Goal: Information Seeking & Learning: Learn about a topic

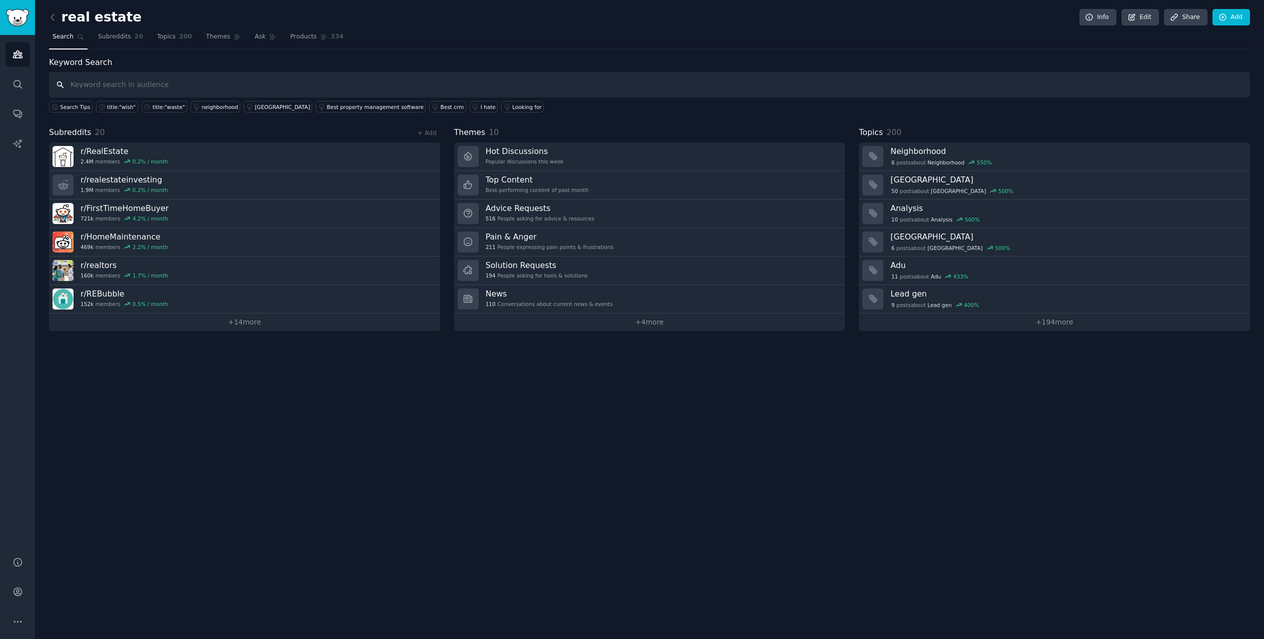
click at [117, 86] on input "text" at bounding box center [649, 85] width 1201 height 26
type input "generate"
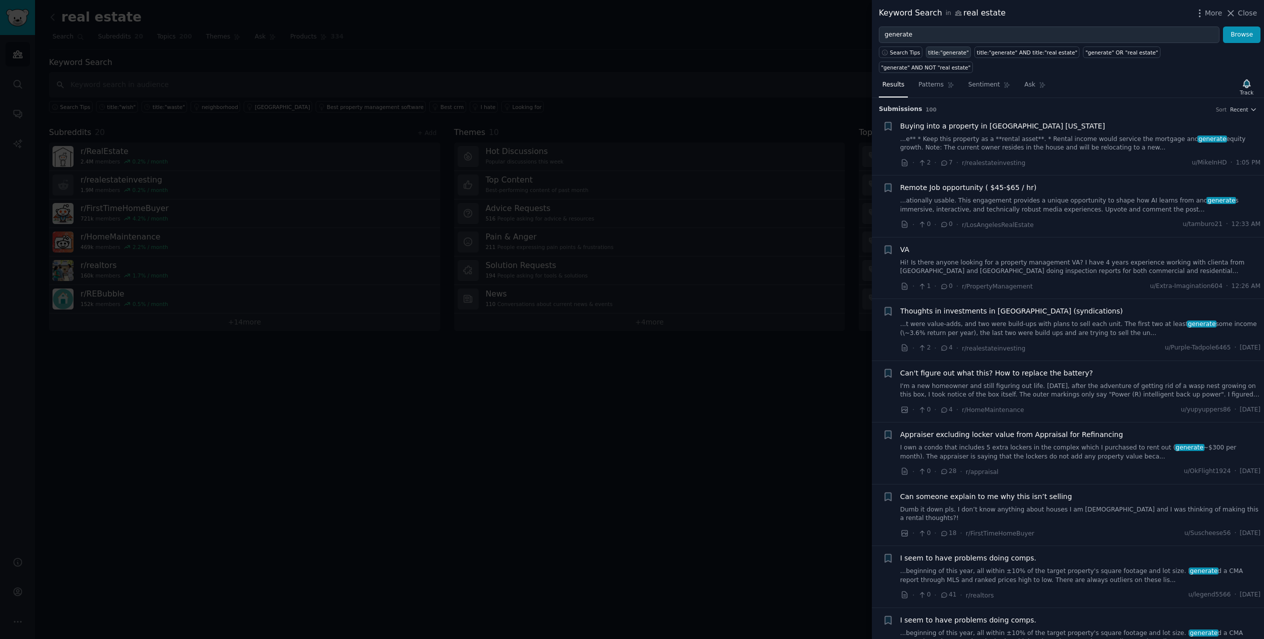
click at [941, 54] on div "title:"generate"" at bounding box center [949, 52] width 41 height 7
type input "title:"generate""
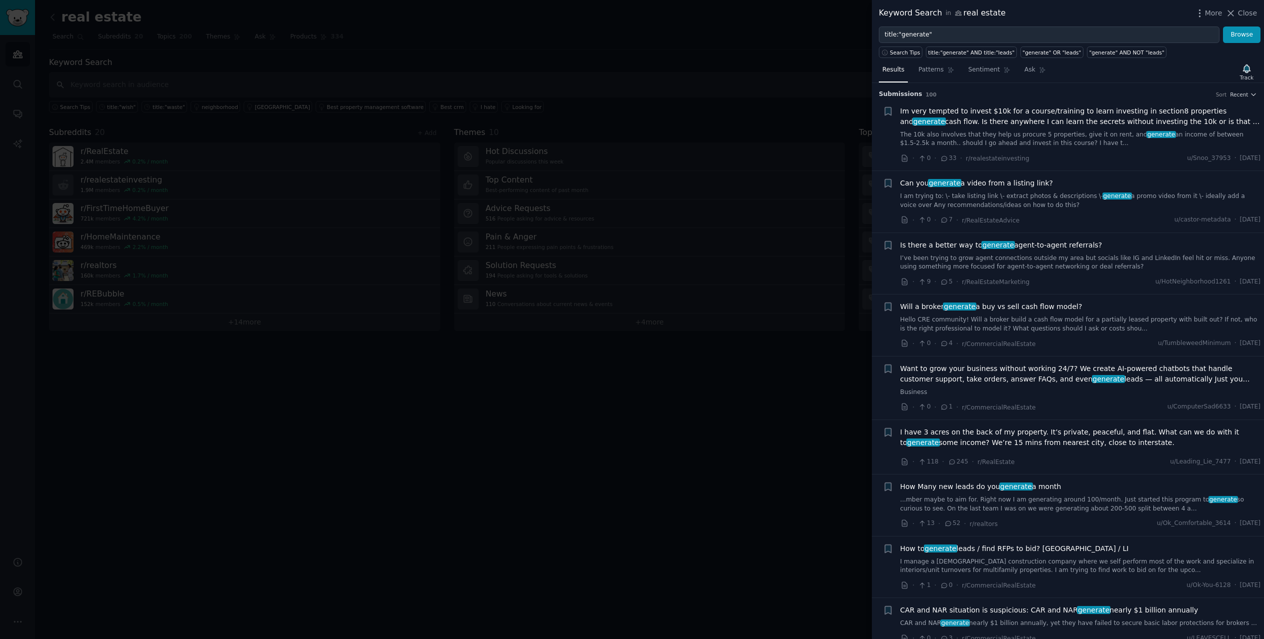
click at [1020, 196] on link "I am trying to: \- take listing link \- extract photos & descriptions \- genera…" at bounding box center [1081, 201] width 361 height 18
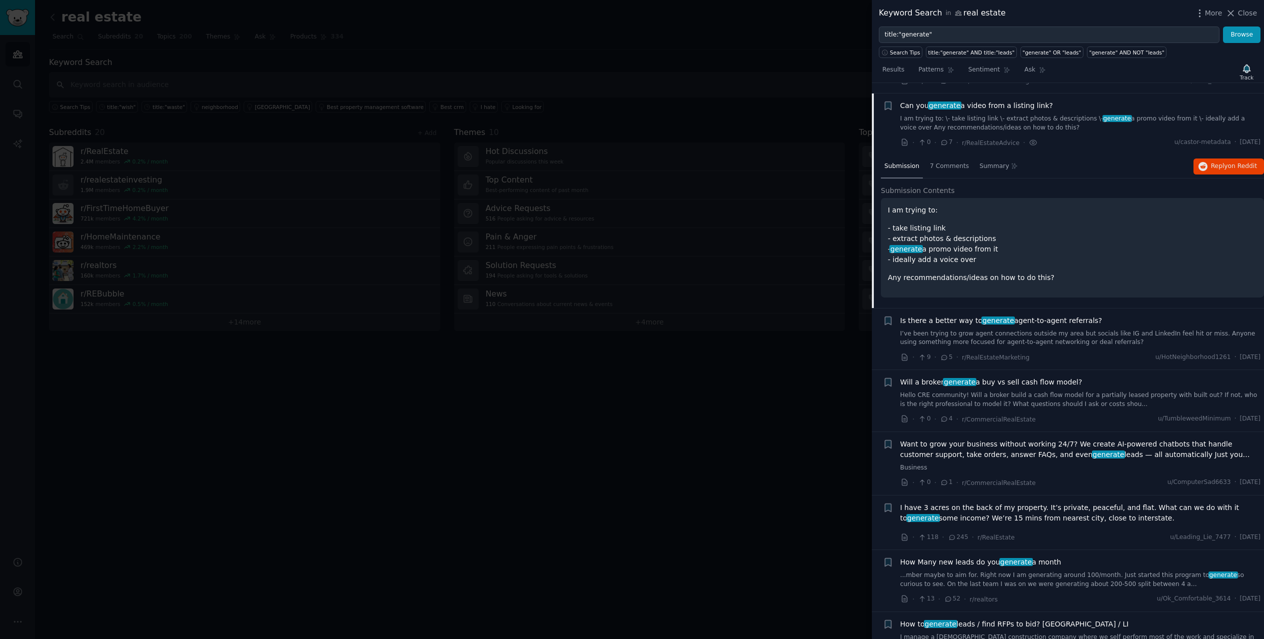
scroll to position [88, 0]
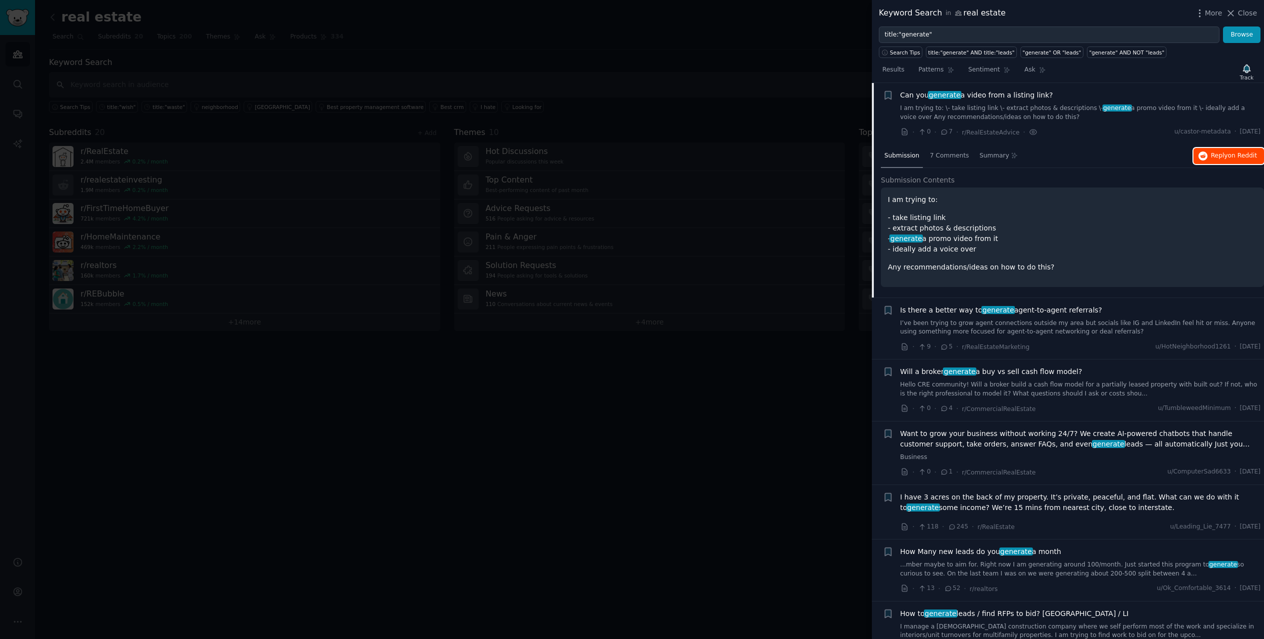
click at [1214, 152] on span "Reply on Reddit" at bounding box center [1234, 156] width 46 height 9
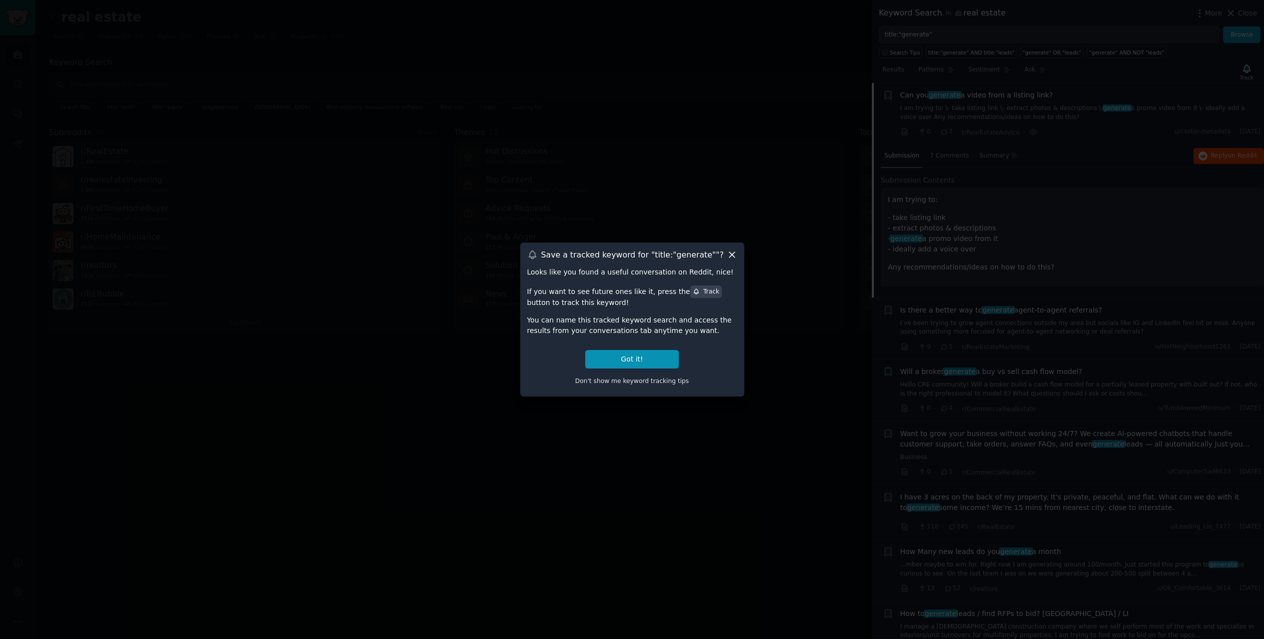
click at [731, 254] on icon at bounding box center [732, 255] width 11 height 11
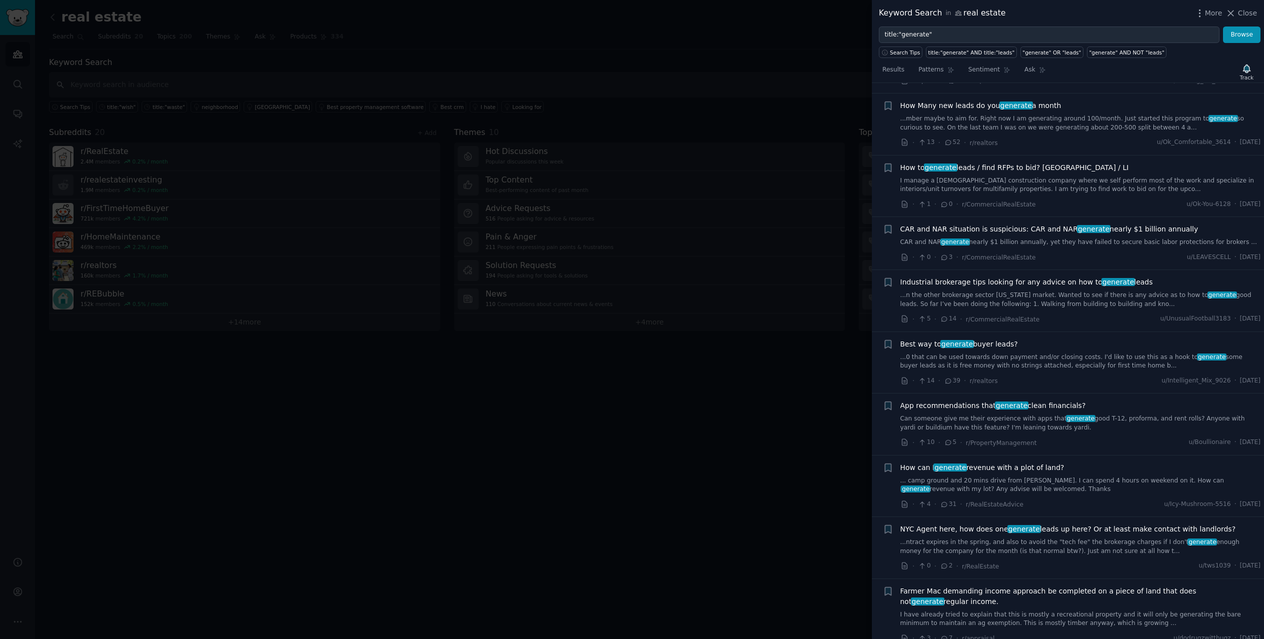
scroll to position [538, 0]
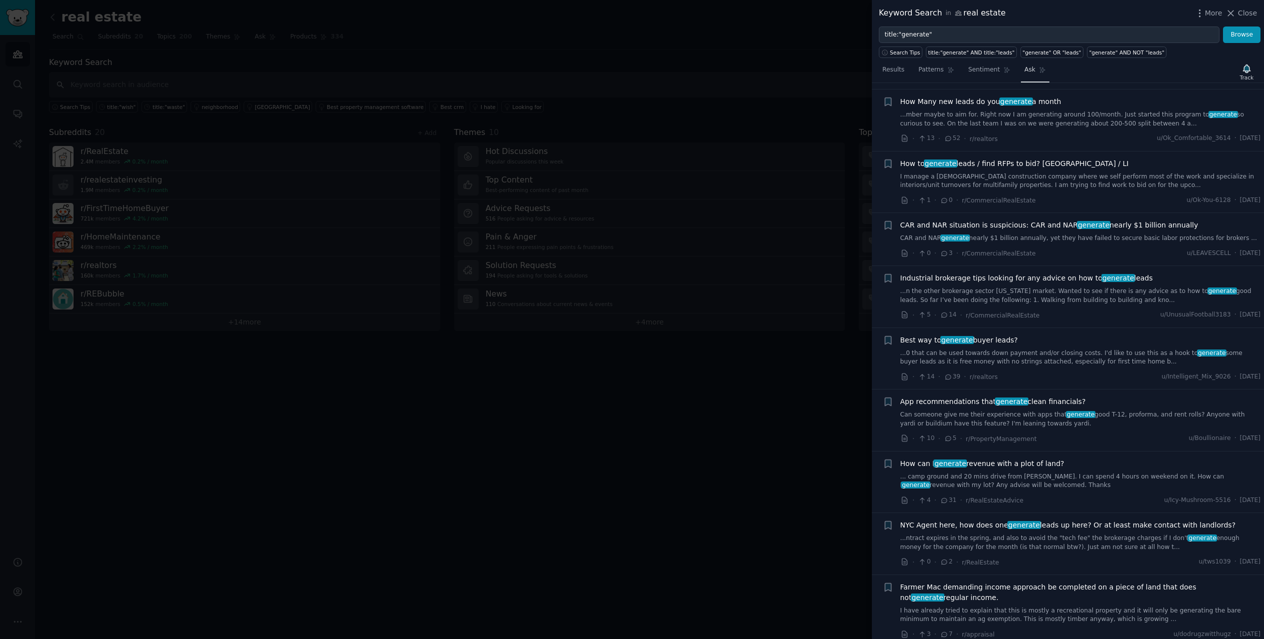
click at [1029, 71] on link "Ask" at bounding box center [1035, 72] width 29 height 21
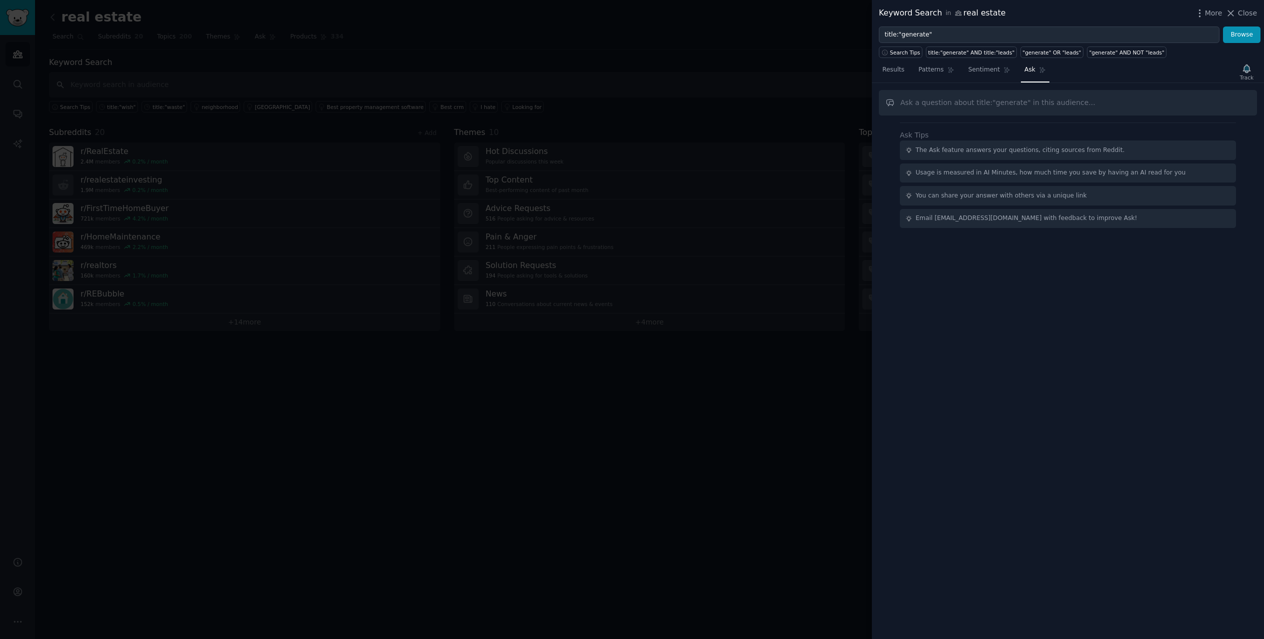
click at [948, 107] on input "text" at bounding box center [1068, 103] width 378 height 26
drag, startPoint x: 928, startPoint y: 30, endPoint x: 844, endPoint y: 27, distance: 84.1
click at [844, 27] on div "Keyword Search in real estate More Close title:"generate" Browse Search Tips ti…" at bounding box center [632, 319] width 1264 height 639
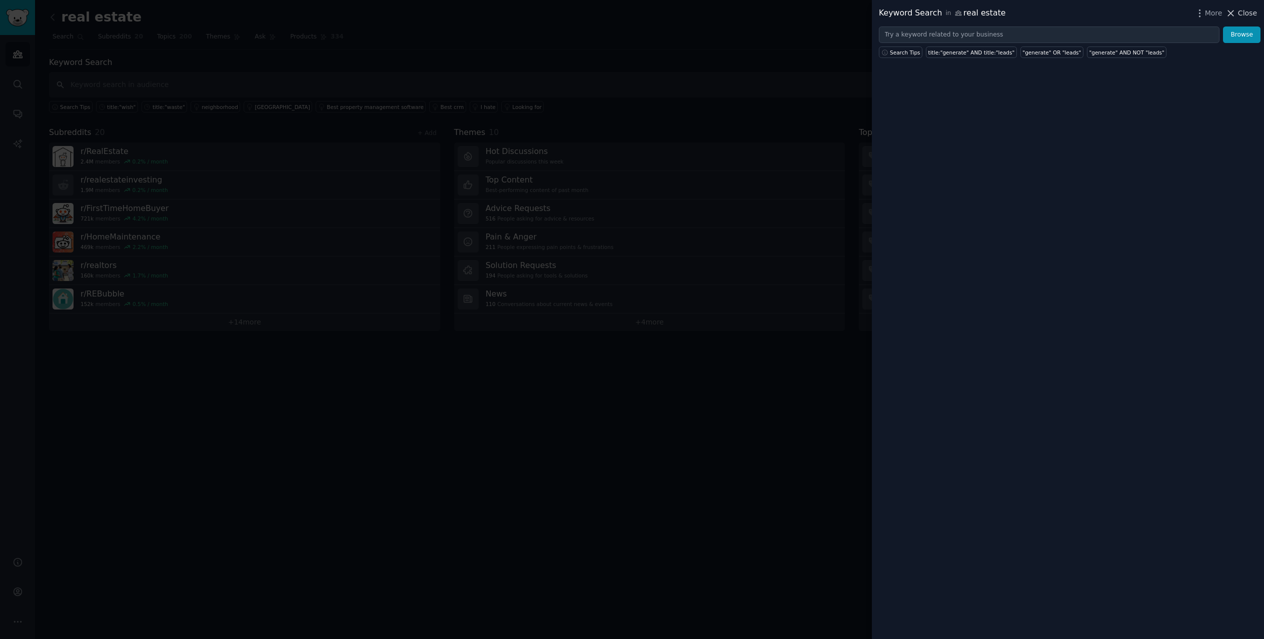
click at [1251, 18] on span "Close" at bounding box center [1247, 13] width 19 height 11
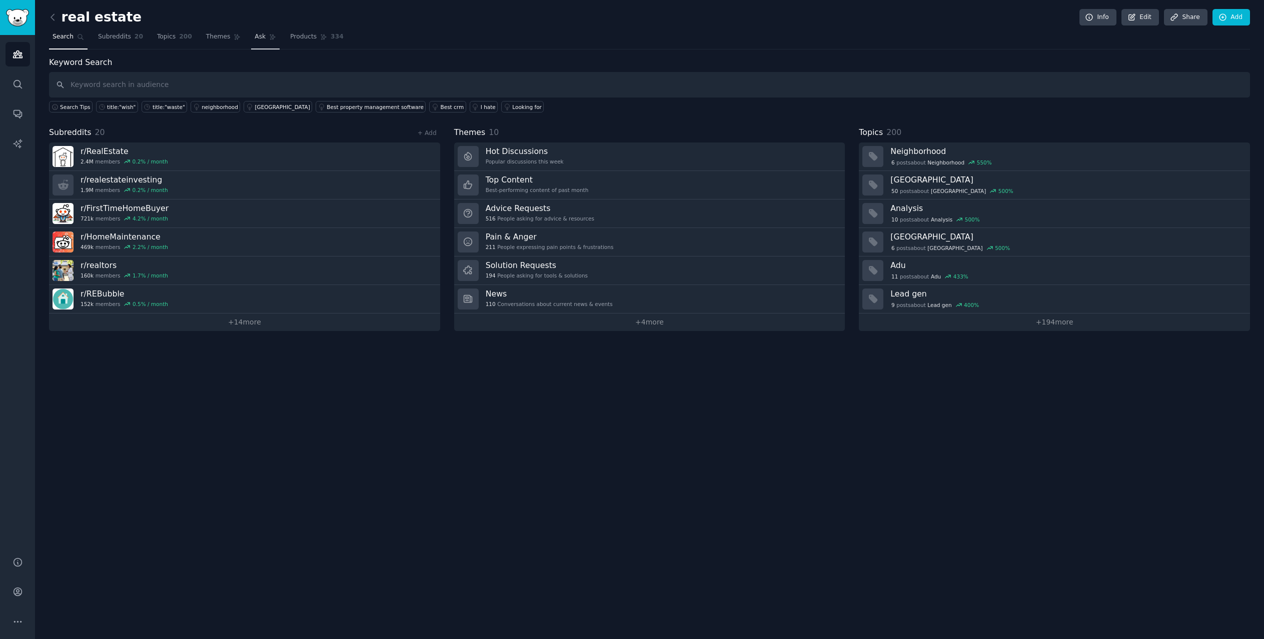
click at [257, 41] on link "Ask" at bounding box center [265, 39] width 29 height 21
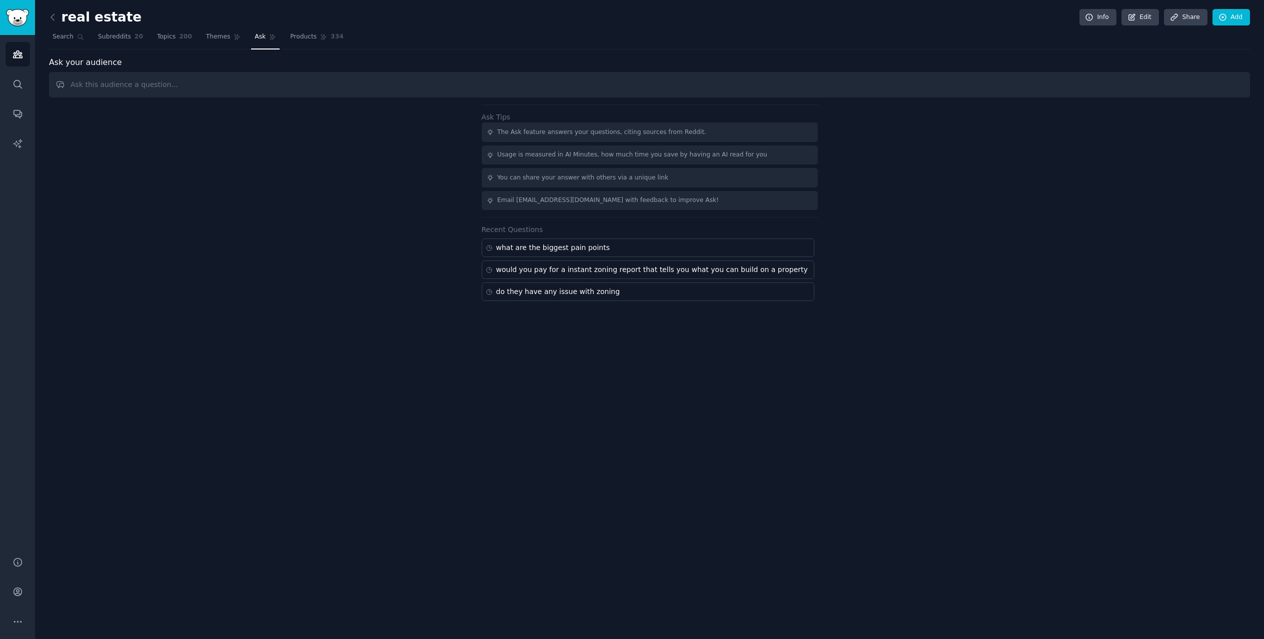
click at [158, 89] on input "text" at bounding box center [649, 85] width 1201 height 26
click at [102, 86] on input "what are some tools that people have asked for that may or may not exist?" at bounding box center [649, 85] width 1201 height 26
click at [126, 87] on input "what are tools that people have asked for that may or may not exist?" at bounding box center [649, 85] width 1201 height 26
click at [131, 88] on input "what are tools that people have asked for that may or may not exist?" at bounding box center [649, 85] width 1201 height 26
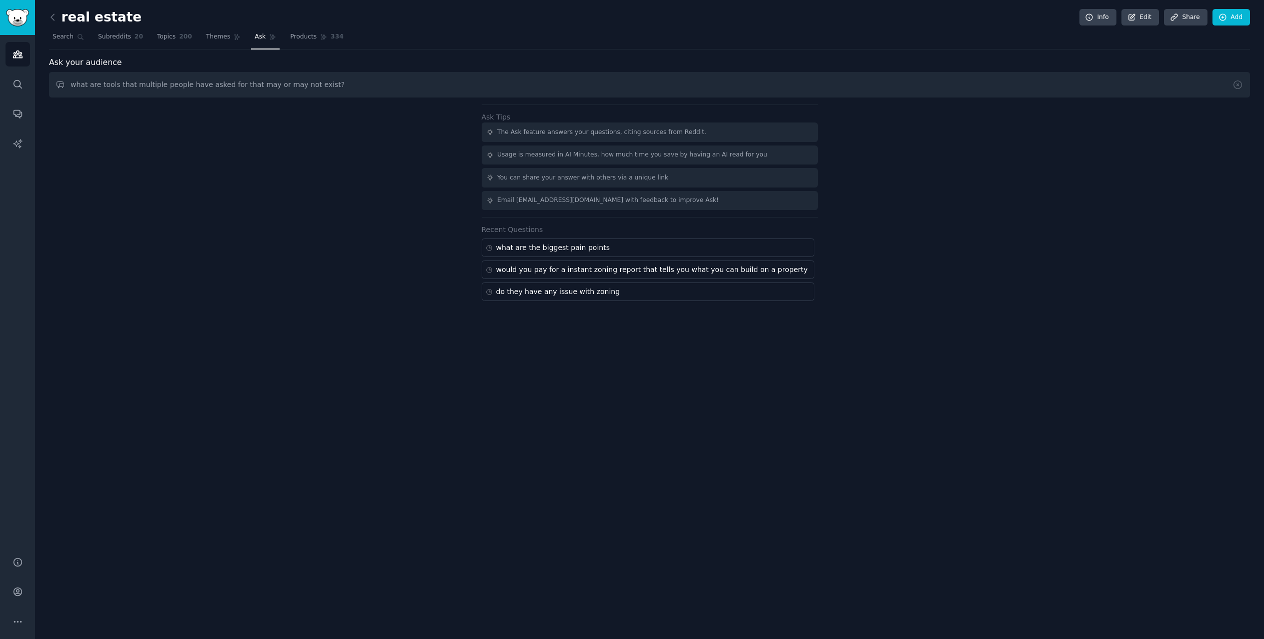
click at [114, 87] on input "what are tools that multiple people have asked for that may or may not exist?" at bounding box center [649, 85] width 1201 height 26
click at [467, 95] on input "what are tools that multiple people have asked for that may or may not exist?" at bounding box center [649, 85] width 1201 height 26
drag, startPoint x: 404, startPoint y: 94, endPoint x: 227, endPoint y: 85, distance: 177.9
click at [227, 85] on input "what are tools that multiple people have asked for that may or may not exist?" at bounding box center [649, 85] width 1201 height 26
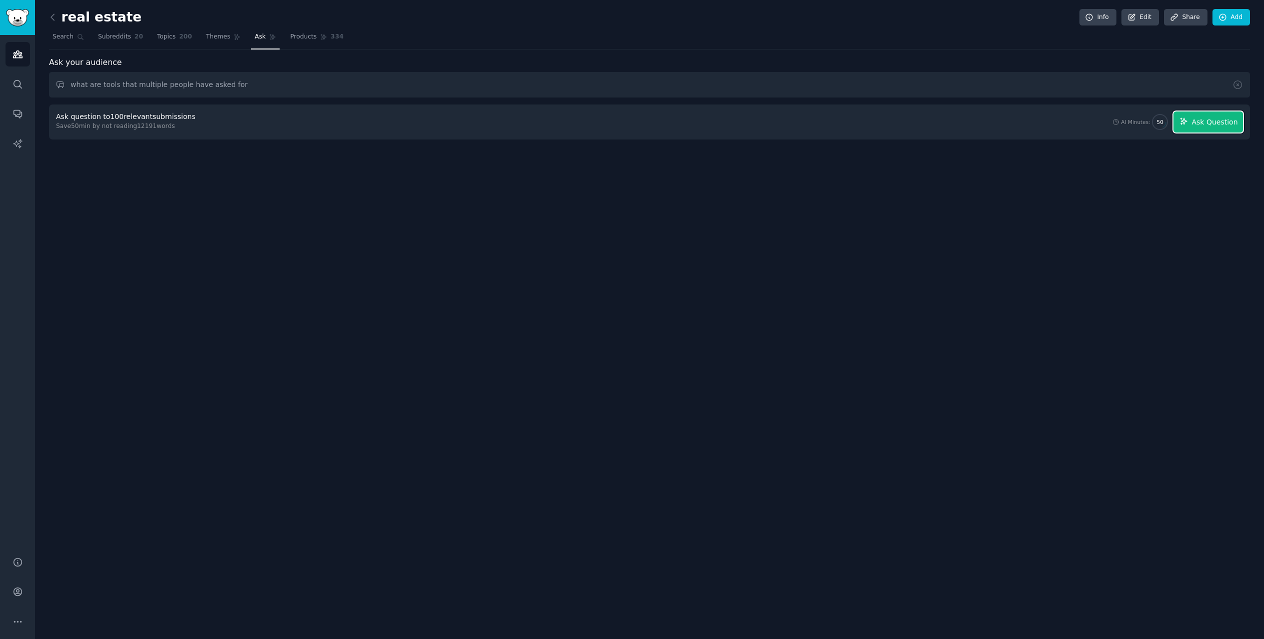
click at [1236, 129] on button "Ask Question" at bounding box center [1209, 122] width 70 height 21
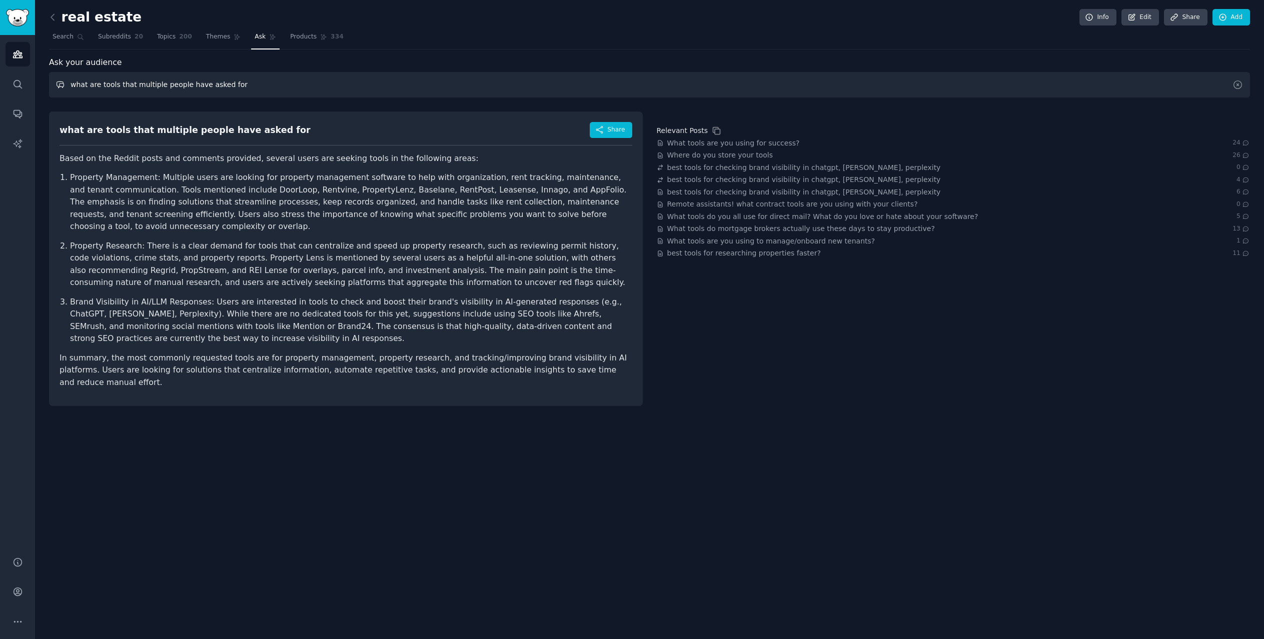
drag, startPoint x: 231, startPoint y: 77, endPoint x: 68, endPoint y: 80, distance: 163.1
click at [68, 80] on input "what are tools that multiple people have asked for" at bounding box center [649, 85] width 1201 height 26
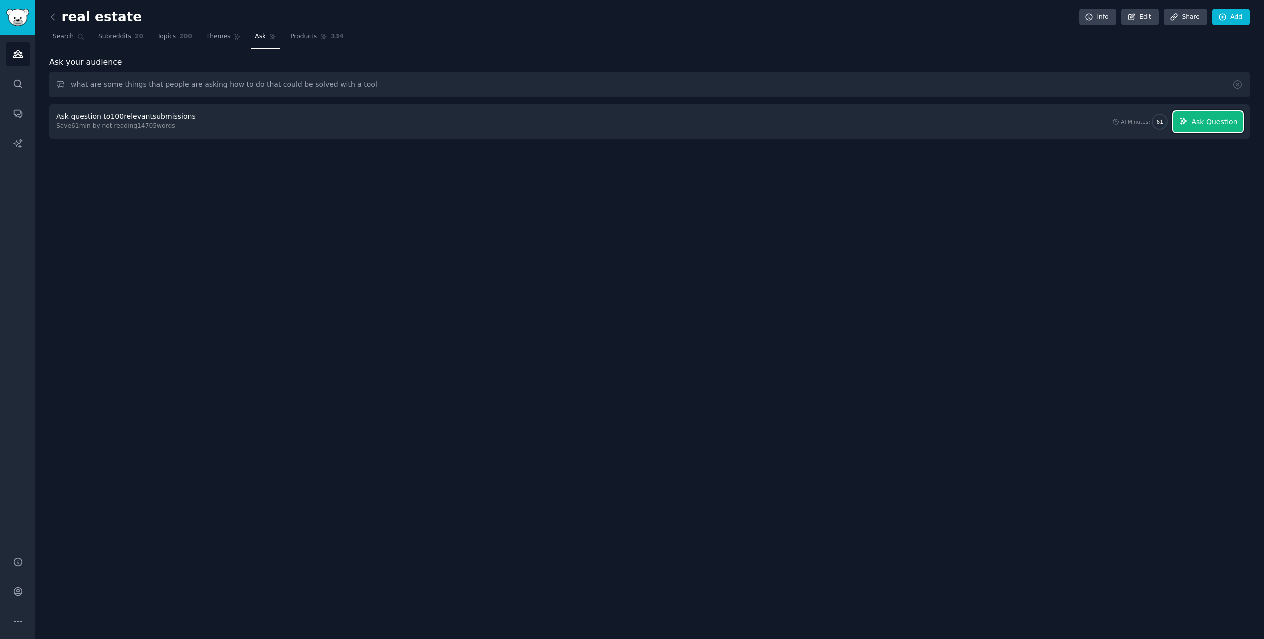
click at [1223, 121] on span "Ask Question" at bounding box center [1215, 122] width 46 height 11
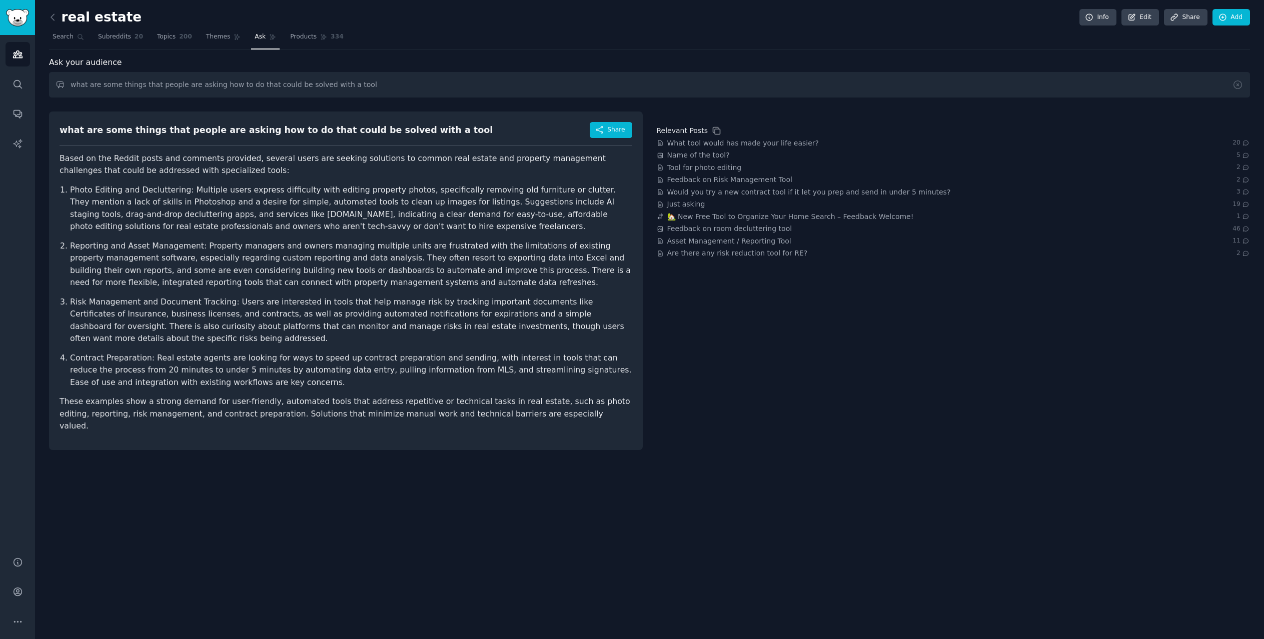
click at [224, 203] on p "Photo Editing and Decluttering: Multiple users express difficulty with editing …" at bounding box center [351, 208] width 562 height 49
drag, startPoint x: 113, startPoint y: 182, endPoint x: 139, endPoint y: 182, distance: 26.0
click at [131, 182] on article "Based on the Reddit posts and comments provided, several users are seeking solu…" at bounding box center [346, 293] width 573 height 280
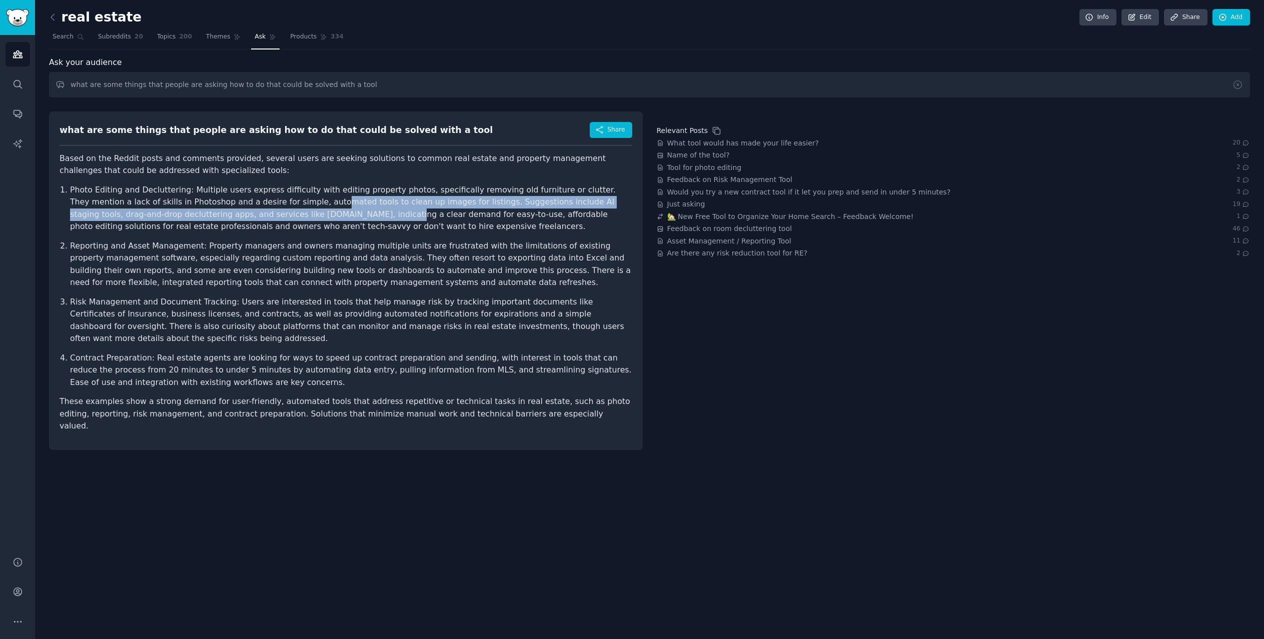
click at [234, 209] on p "Photo Editing and Decluttering: Multiple users express difficulty with editing …" at bounding box center [351, 208] width 562 height 49
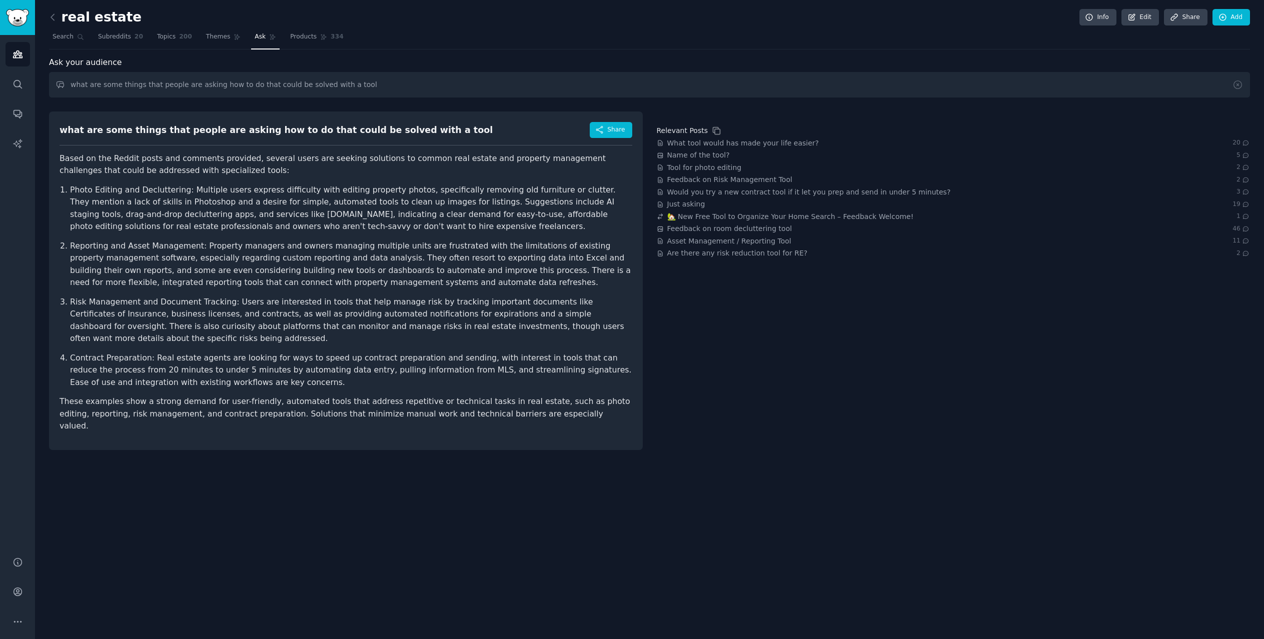
click at [370, 230] on p "Photo Editing and Decluttering: Multiple users express difficulty with editing …" at bounding box center [351, 208] width 562 height 49
click at [376, 219] on p "Photo Editing and Decluttering: Multiple users express difficulty with editing …" at bounding box center [351, 208] width 562 height 49
click at [334, 236] on ol "Photo Editing and Decluttering: Multiple users express difficulty with editing …" at bounding box center [346, 286] width 573 height 205
click at [342, 229] on p "Photo Editing and Decluttering: Multiple users express difficulty with editing …" at bounding box center [351, 208] width 562 height 49
click at [429, 230] on p "Photo Editing and Decluttering: Multiple users express difficulty with editing …" at bounding box center [351, 208] width 562 height 49
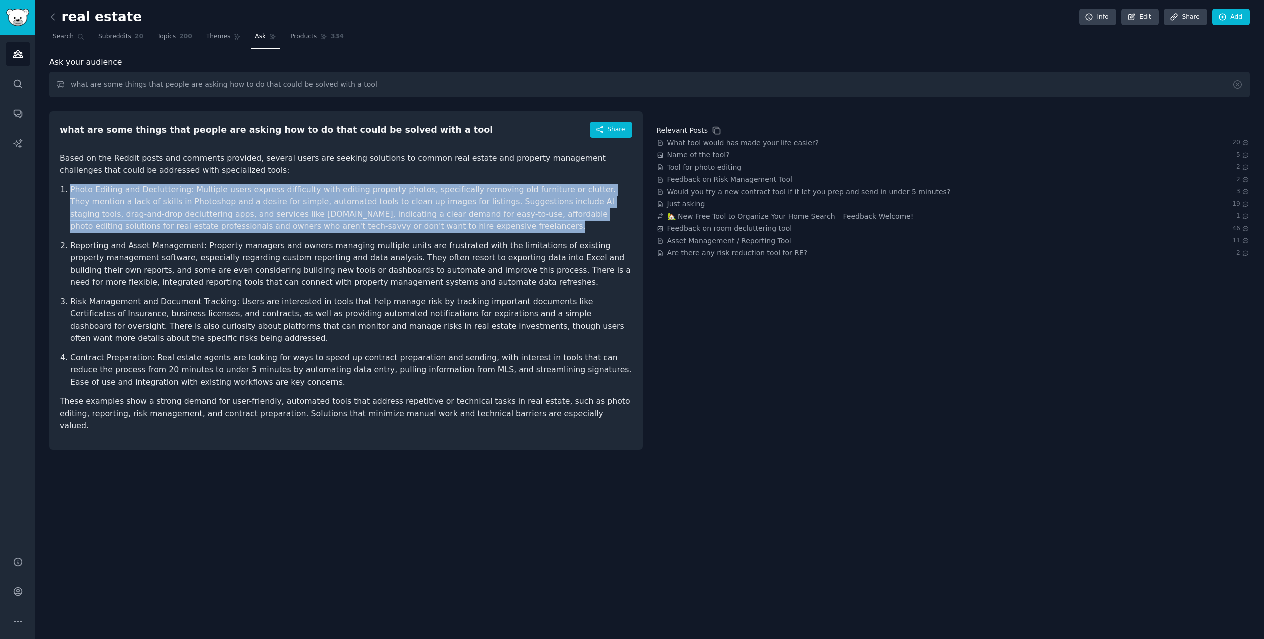
drag, startPoint x: 323, startPoint y: 225, endPoint x: 37, endPoint y: 182, distance: 289.4
click at [37, 182] on div "real estate Info Edit Share Add Search Subreddits 20 Topics 200 Themes Ask Prod…" at bounding box center [649, 319] width 1229 height 639
click at [251, 200] on p "Photo Editing and Decluttering: Multiple users express difficulty with editing …" at bounding box center [351, 208] width 562 height 49
click at [257, 196] on p "Photo Editing and Decluttering: Multiple users express difficulty with editing …" at bounding box center [351, 208] width 562 height 49
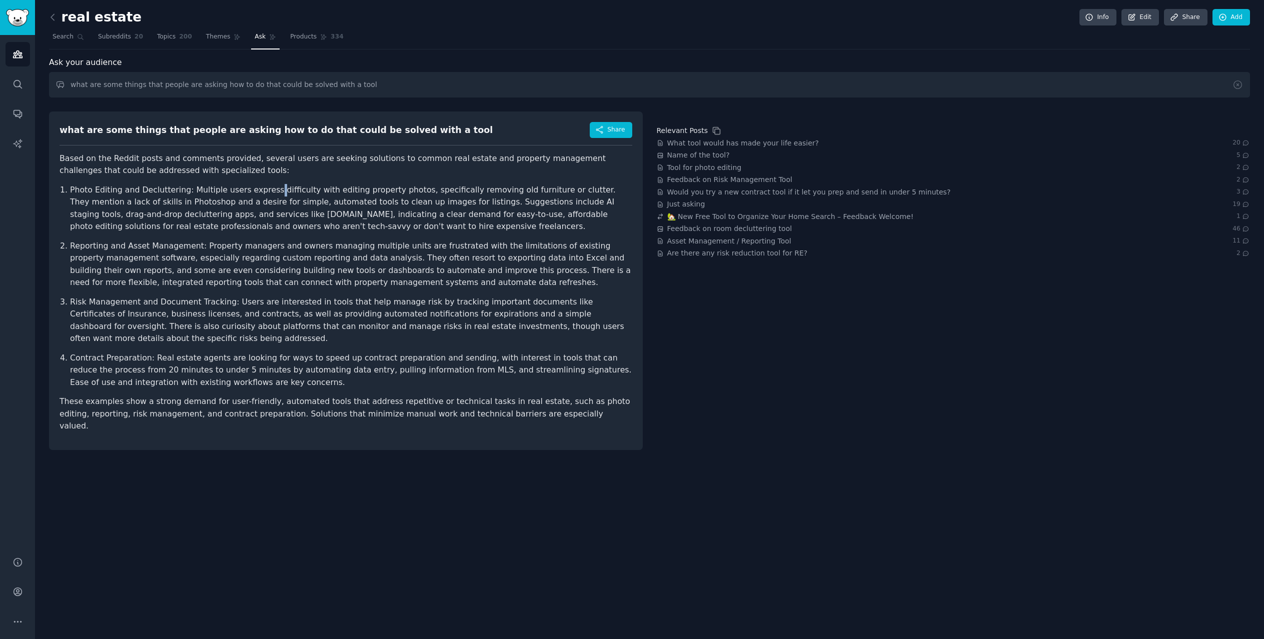
click at [257, 196] on p "Photo Editing and Decluttering: Multiple users express difficulty with editing …" at bounding box center [351, 208] width 562 height 49
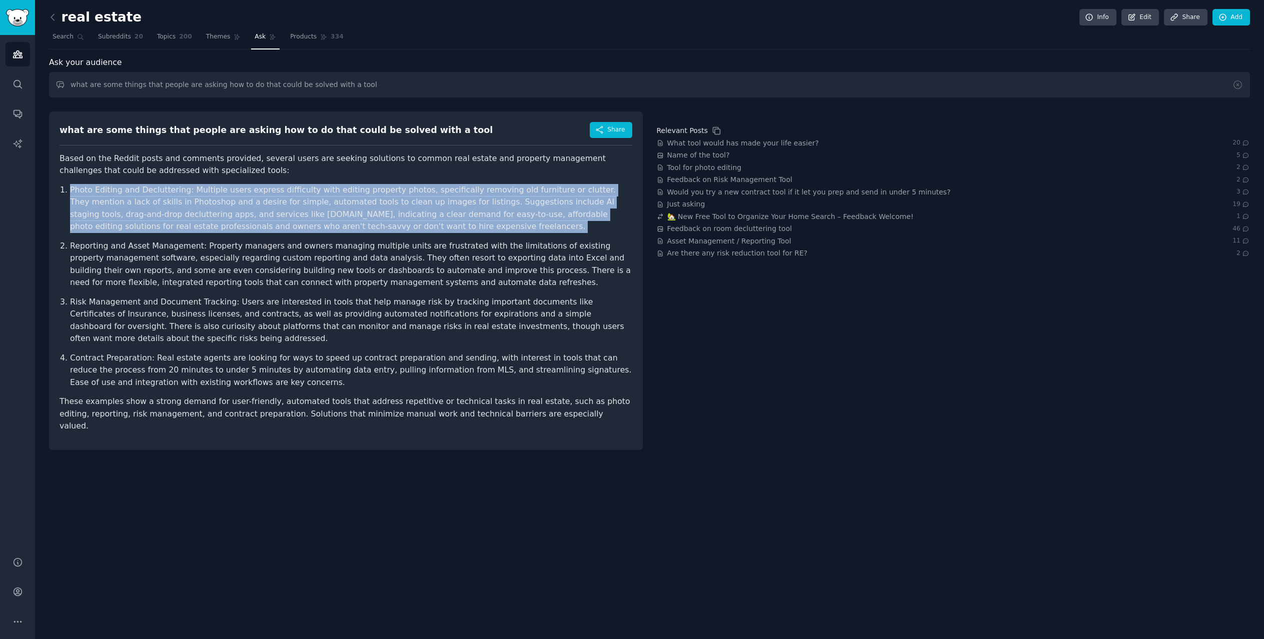
click at [257, 196] on p "Photo Editing and Decluttering: Multiple users express difficulty with editing …" at bounding box center [351, 208] width 562 height 49
drag, startPoint x: 257, startPoint y: 196, endPoint x: 211, endPoint y: 203, distance: 46.6
click at [211, 203] on p "Photo Editing and Decluttering: Multiple users express difficulty with editing …" at bounding box center [351, 208] width 562 height 49
drag, startPoint x: 321, startPoint y: 226, endPoint x: 67, endPoint y: 188, distance: 256.6
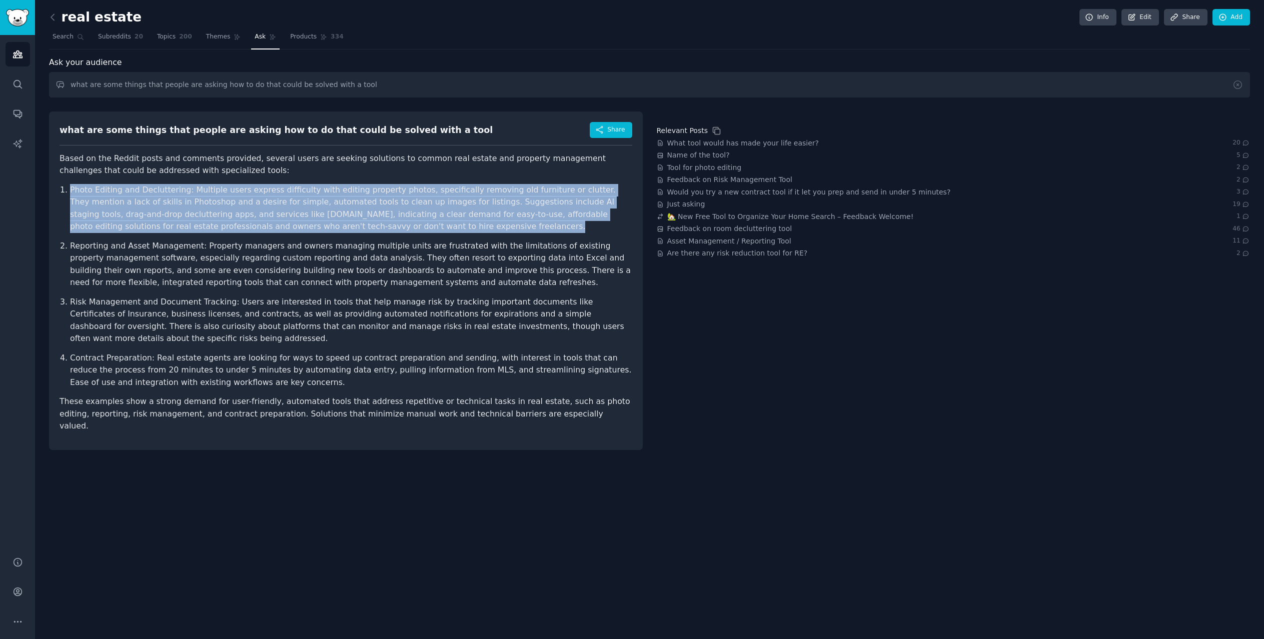
click at [70, 188] on li "Photo Editing and Decluttering: Multiple users express difficulty with editing …" at bounding box center [351, 208] width 562 height 49
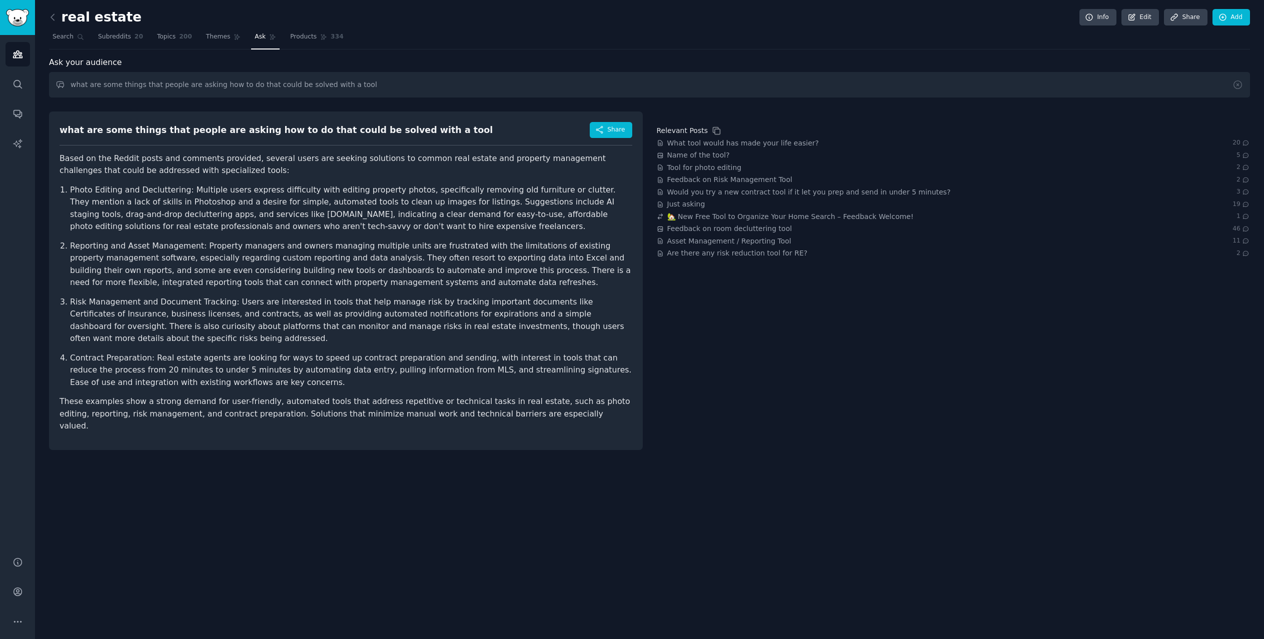
click at [387, 237] on ol "Photo Editing and Decluttering: Multiple users express difficulty with editing …" at bounding box center [346, 286] width 573 height 205
drag, startPoint x: 150, startPoint y: 215, endPoint x: 205, endPoint y: 214, distance: 55.1
click at [205, 214] on p "Photo Editing and Decluttering: Multiple users express difficulty with editing …" at bounding box center [351, 208] width 562 height 49
click at [199, 238] on ol "Photo Editing and Decluttering: Multiple users express difficulty with editing …" at bounding box center [346, 286] width 573 height 205
click at [265, 224] on p "Photo Editing and Decluttering: Multiple users express difficulty with editing …" at bounding box center [351, 208] width 562 height 49
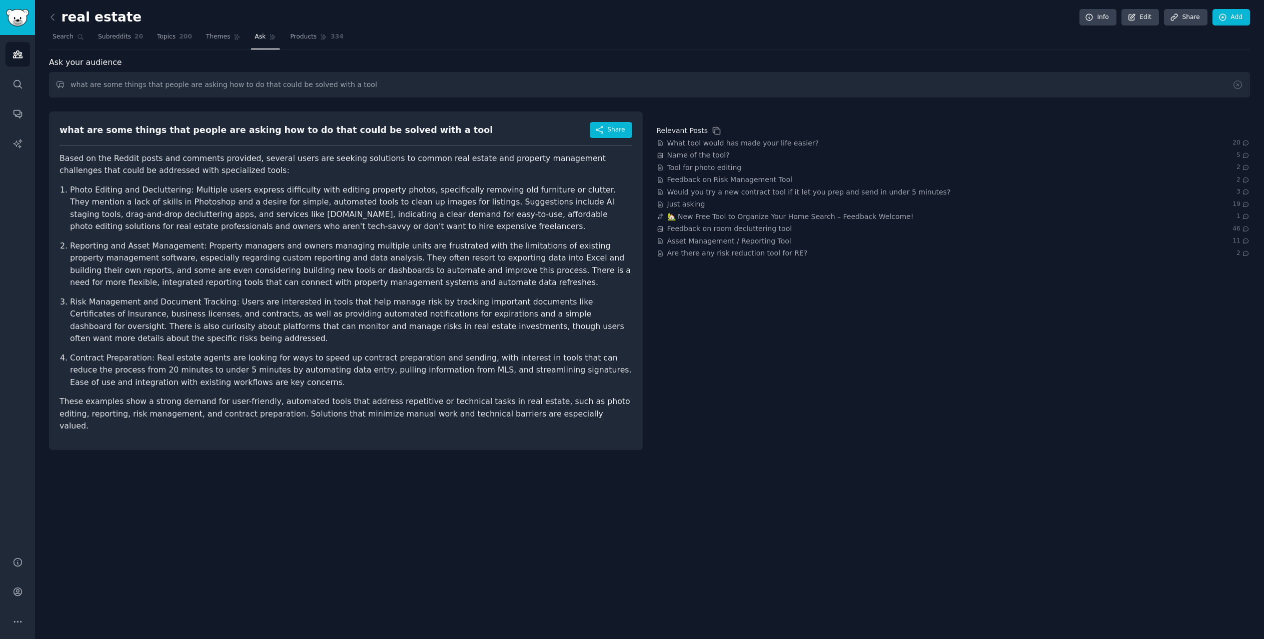
click at [265, 224] on p "Photo Editing and Decluttering: Multiple users express difficulty with editing …" at bounding box center [351, 208] width 562 height 49
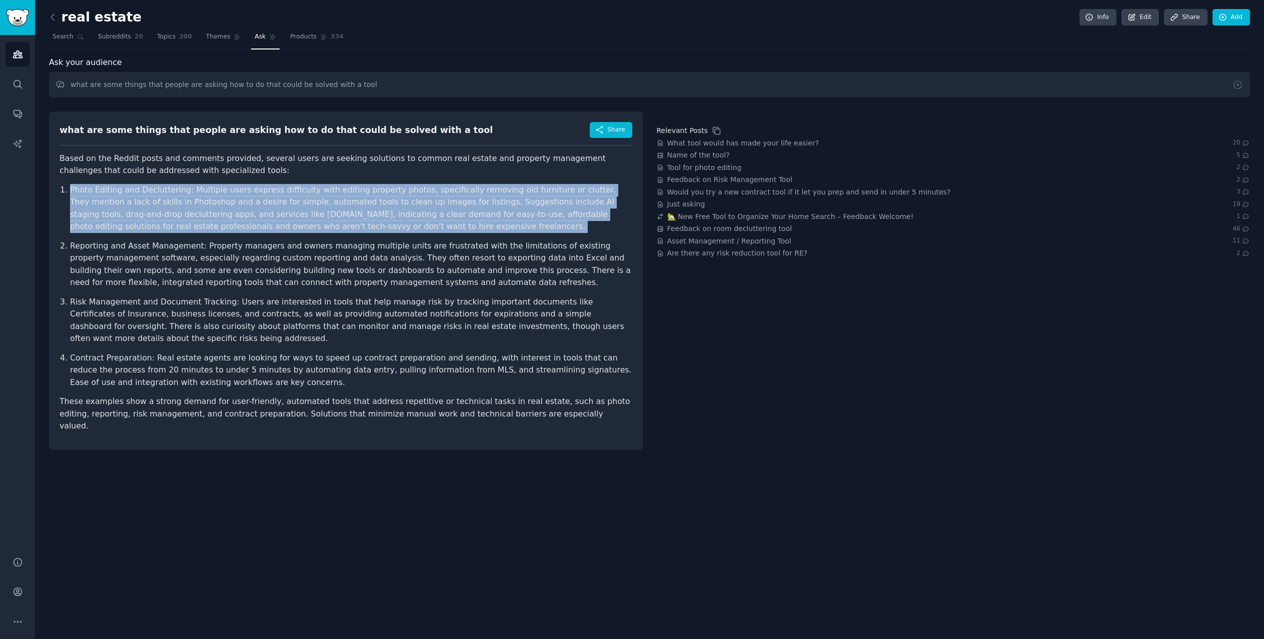
click at [265, 224] on p "Photo Editing and Decluttering: Multiple users express difficulty with editing …" at bounding box center [351, 208] width 562 height 49
click at [306, 236] on ol "Photo Editing and Decluttering: Multiple users express difficulty with editing …" at bounding box center [346, 286] width 573 height 205
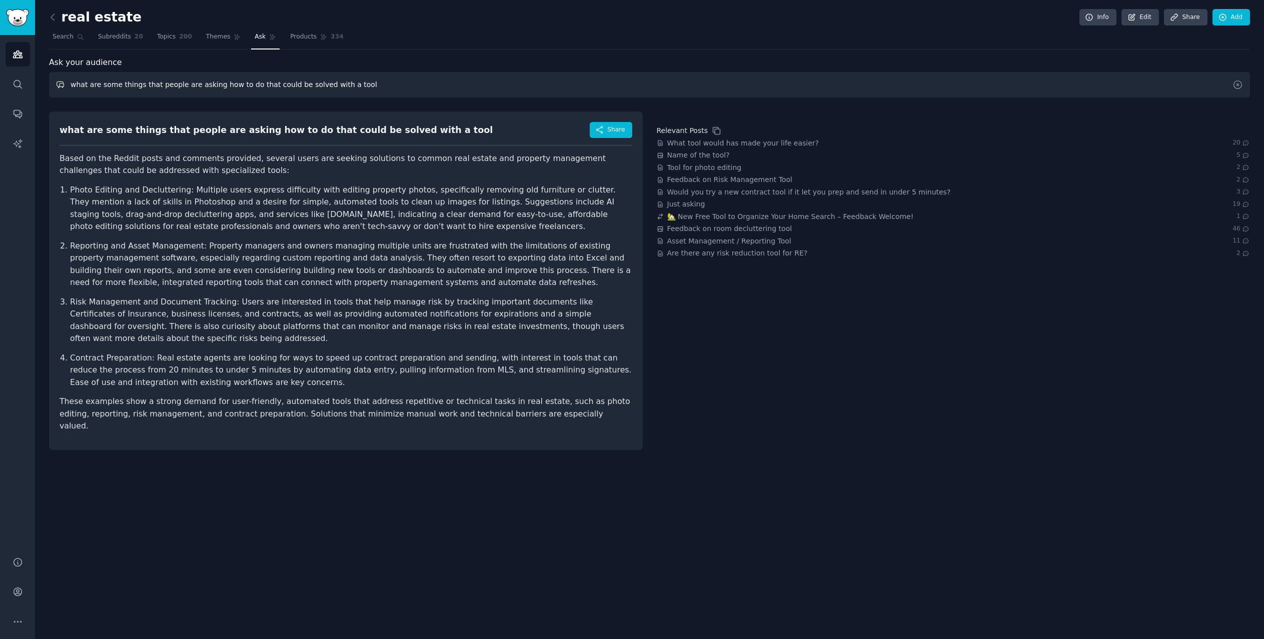
click at [217, 83] on input "what are some things that people are asking how to do that could be solved with…" at bounding box center [649, 85] width 1201 height 26
click at [215, 86] on input "what are some things that people are asking how to do that could be solved with…" at bounding box center [649, 85] width 1201 height 26
type input "what are some things that people have patched together to make work using sprea…"
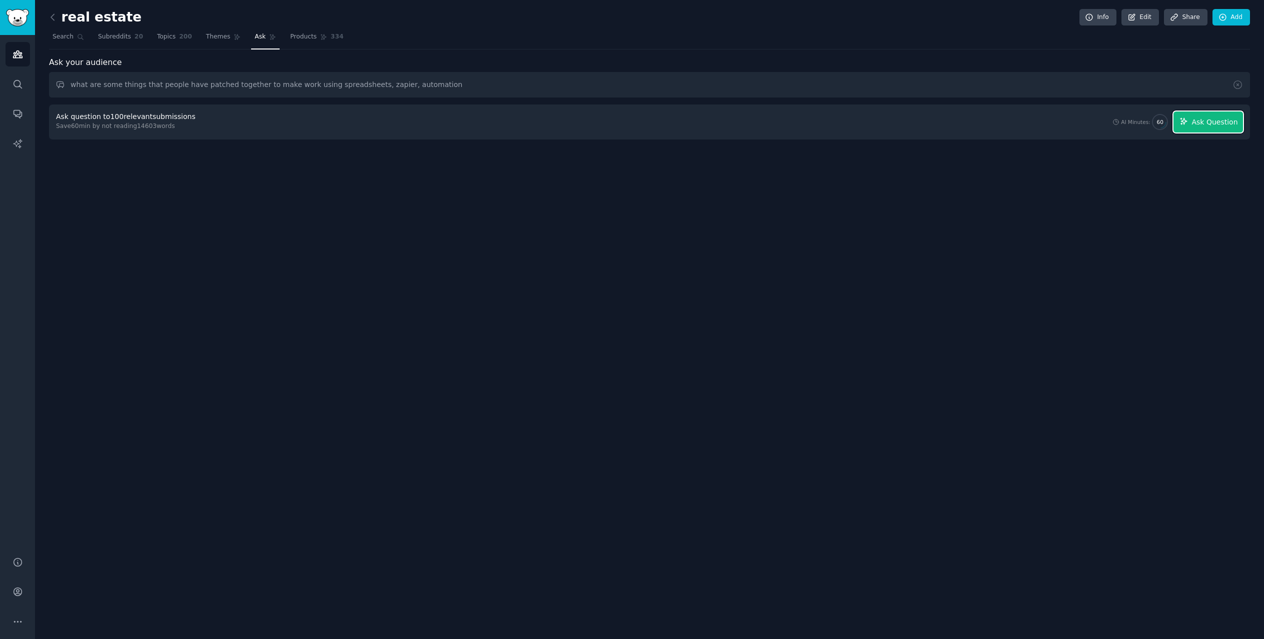
click at [1189, 117] on icon "button" at bounding box center [1184, 121] width 9 height 9
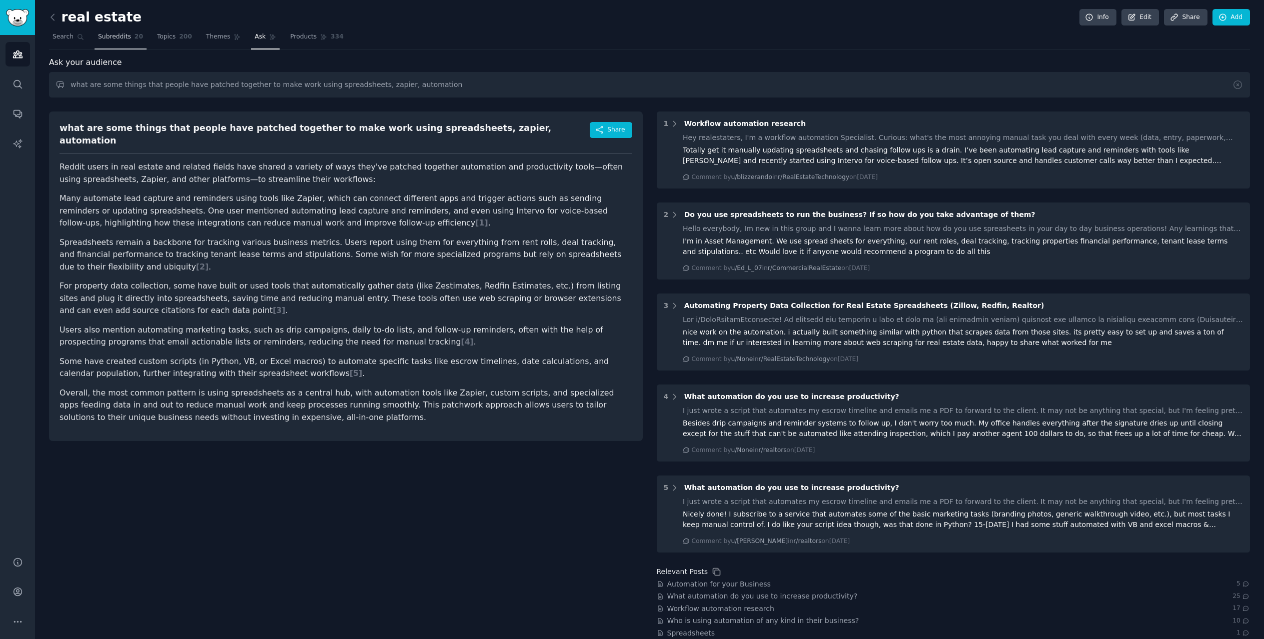
click at [115, 34] on span "Subreddits" at bounding box center [114, 37] width 33 height 9
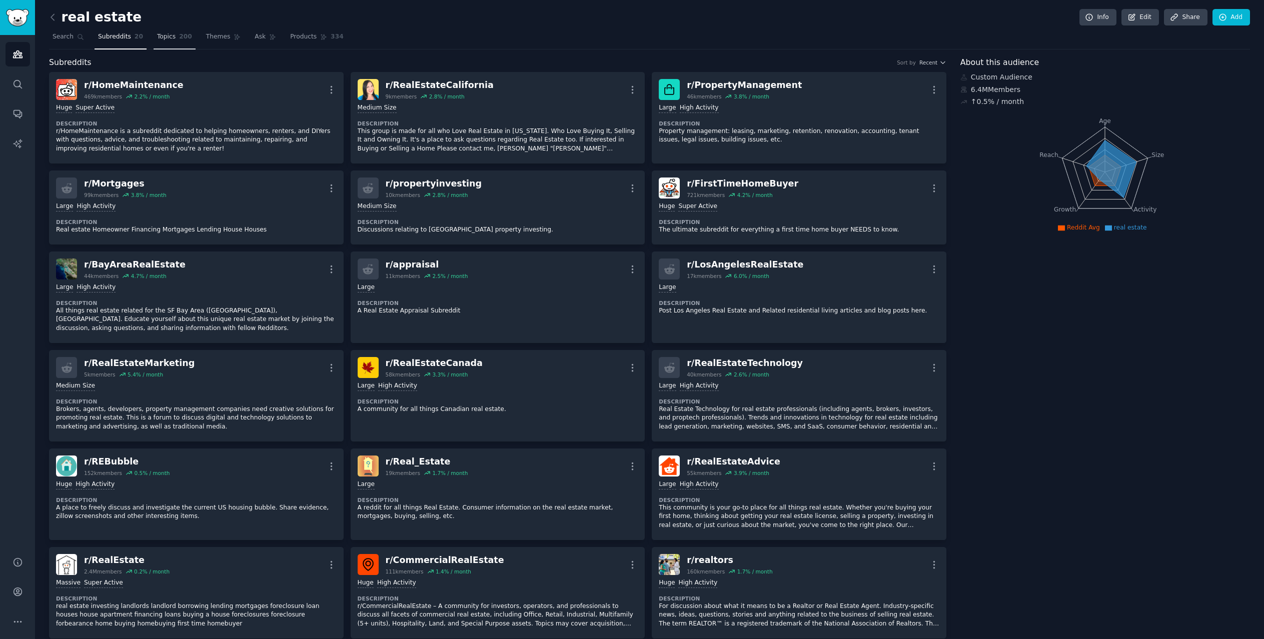
click at [157, 36] on span "Topics" at bounding box center [166, 37] width 19 height 9
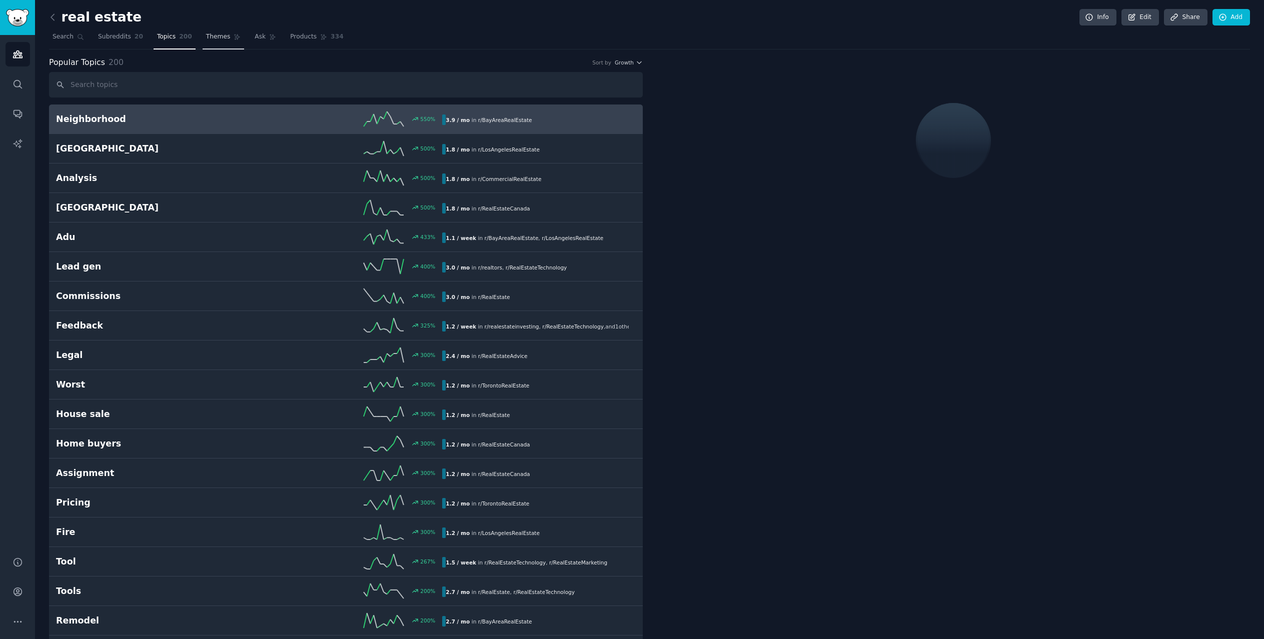
click at [206, 40] on span "Themes" at bounding box center [218, 37] width 25 height 9
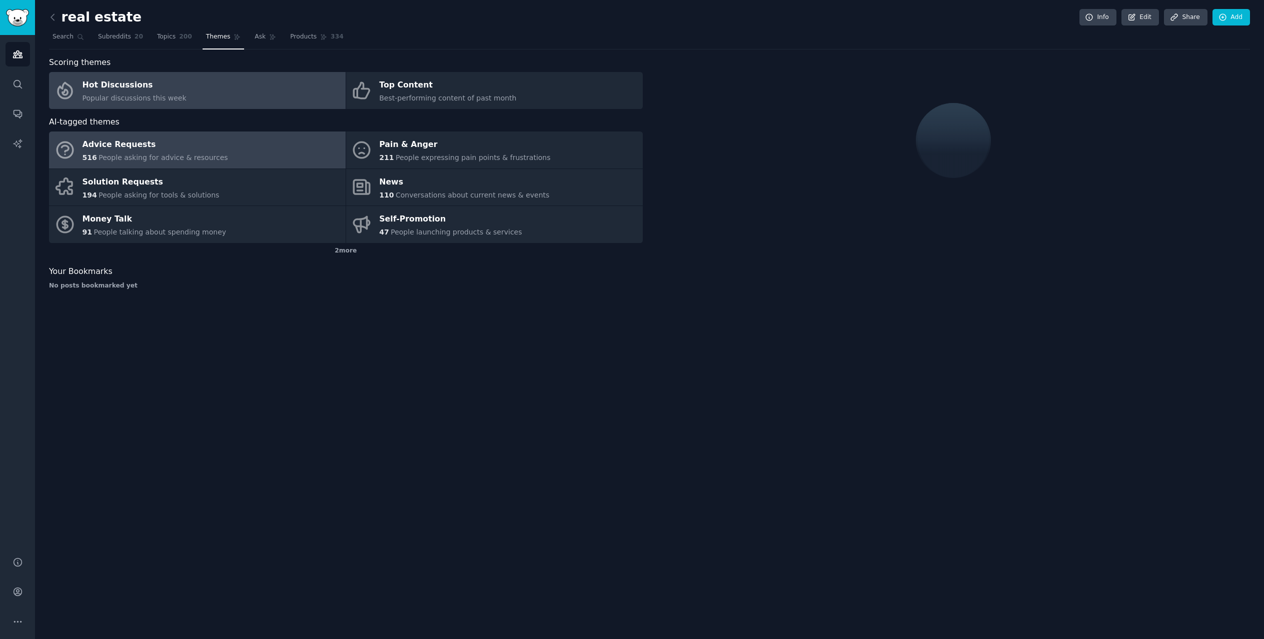
click at [181, 145] on div "Advice Requests" at bounding box center [156, 145] width 146 height 16
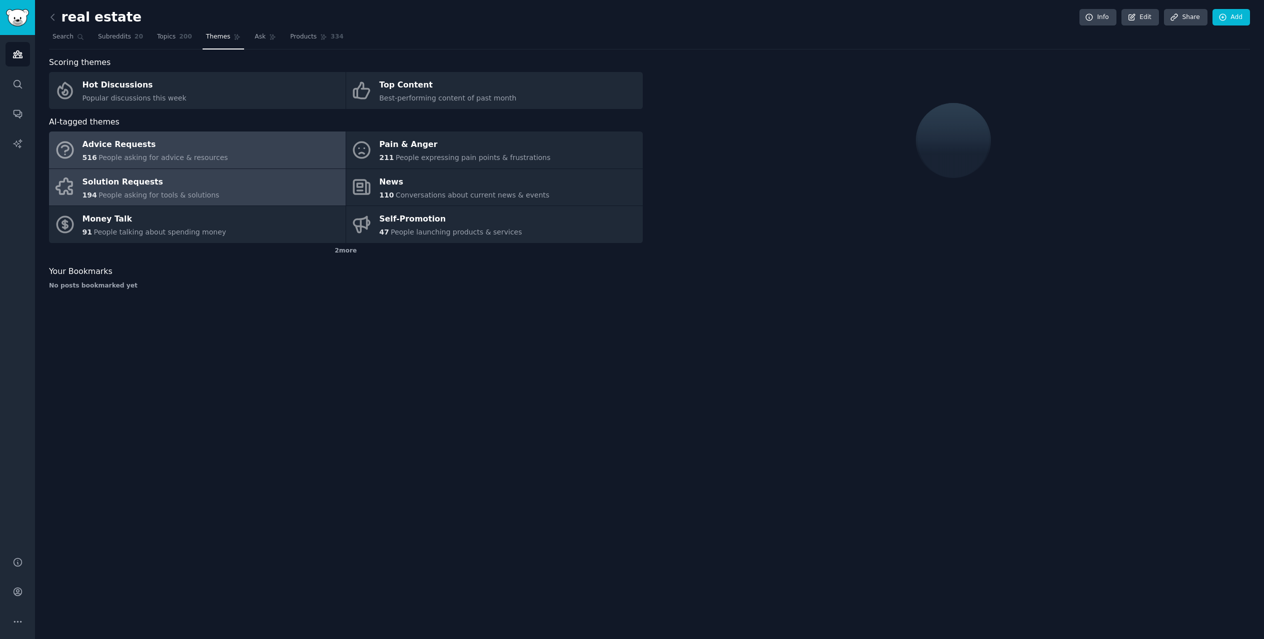
click at [201, 191] on span "People asking for tools & solutions" at bounding box center [159, 195] width 121 height 8
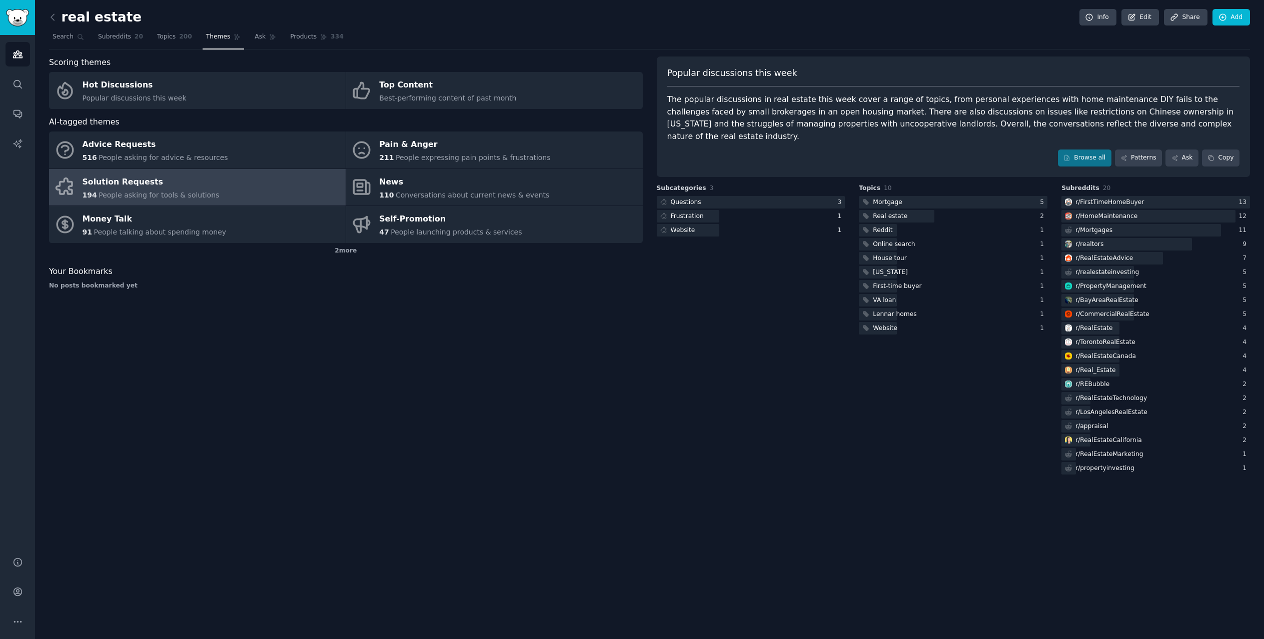
click at [292, 194] on link "Solution Requests 194 People asking for tools & solutions" at bounding box center [197, 187] width 297 height 37
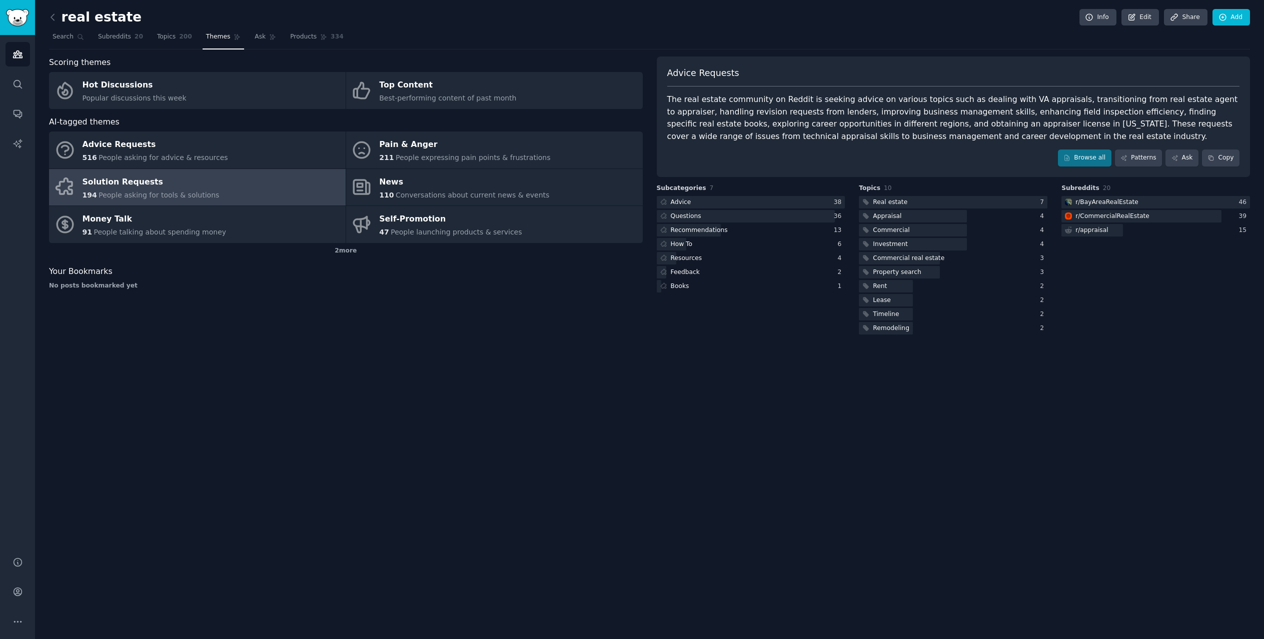
click at [281, 180] on link "Solution Requests 194 People asking for tools & solutions" at bounding box center [197, 187] width 297 height 37
click at [1095, 154] on link "Browse all" at bounding box center [1085, 158] width 54 height 17
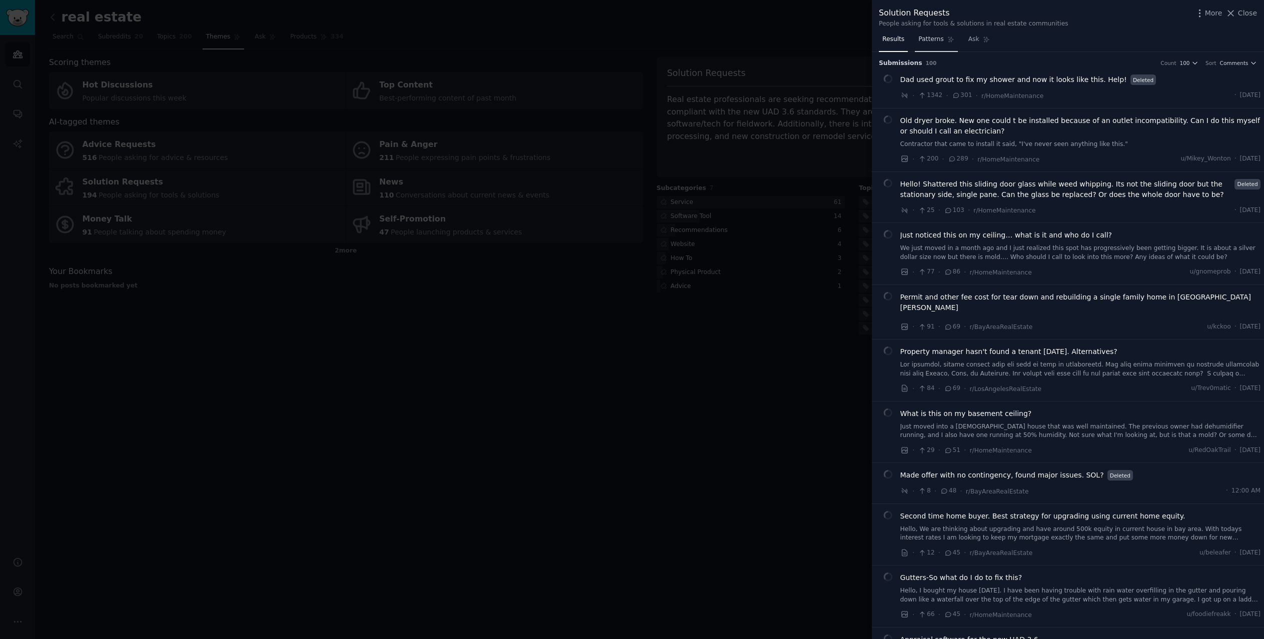
click at [935, 44] on link "Patterns" at bounding box center [936, 42] width 43 height 21
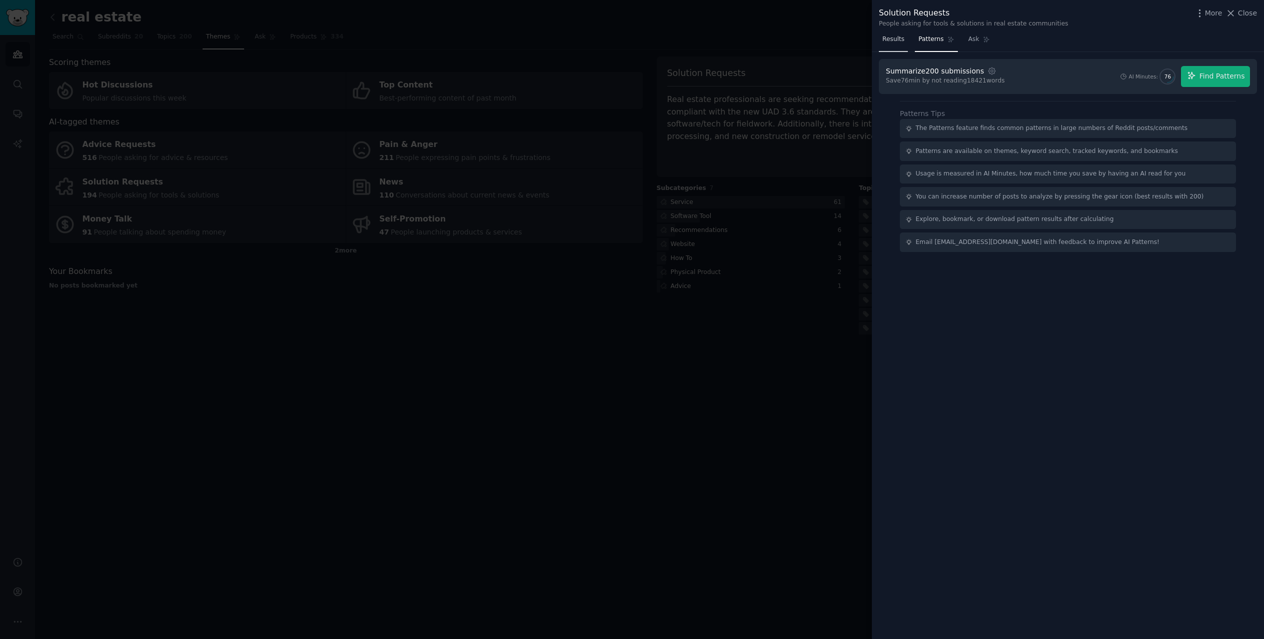
click at [900, 39] on span "Results" at bounding box center [894, 39] width 22 height 9
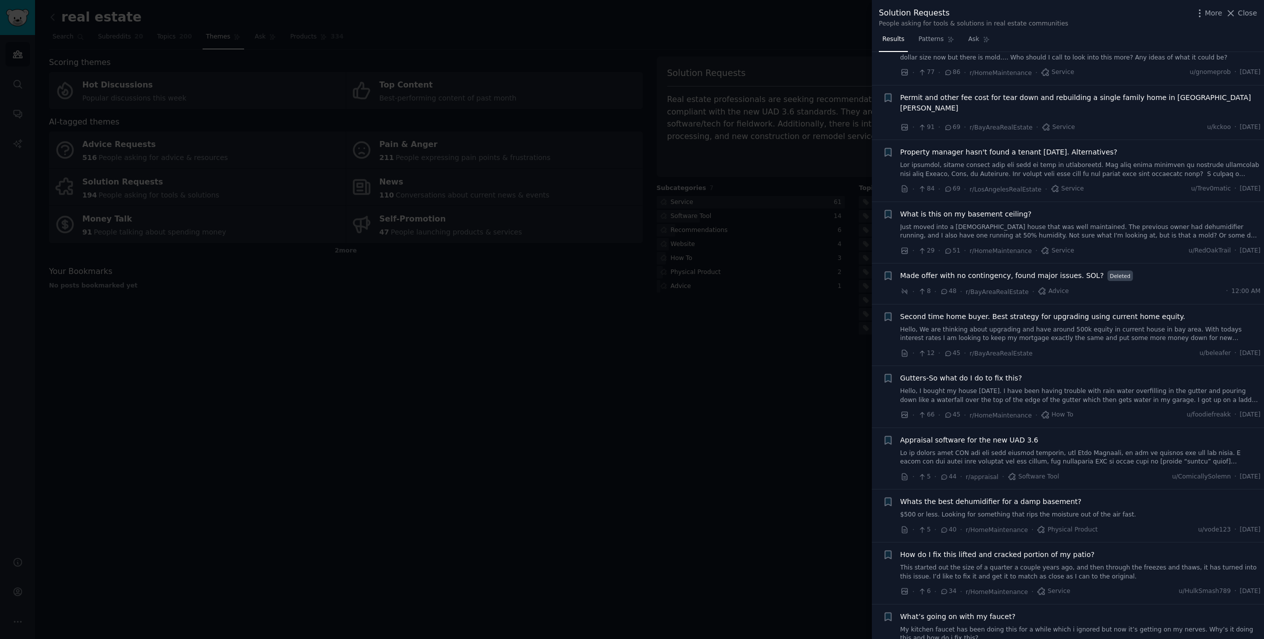
scroll to position [200, 0]
